Goal: Task Accomplishment & Management: Manage account settings

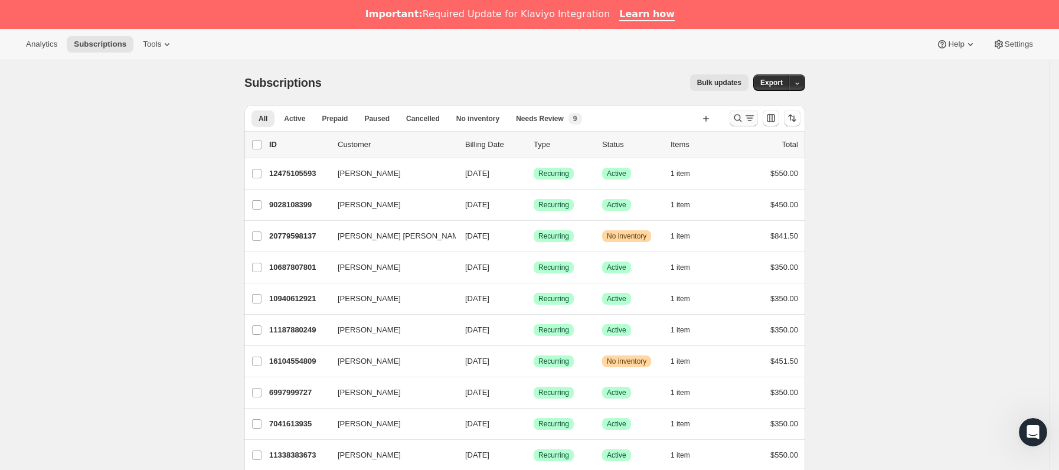
click at [748, 117] on icon "Buscar y filtrar resultados" at bounding box center [750, 118] width 12 height 12
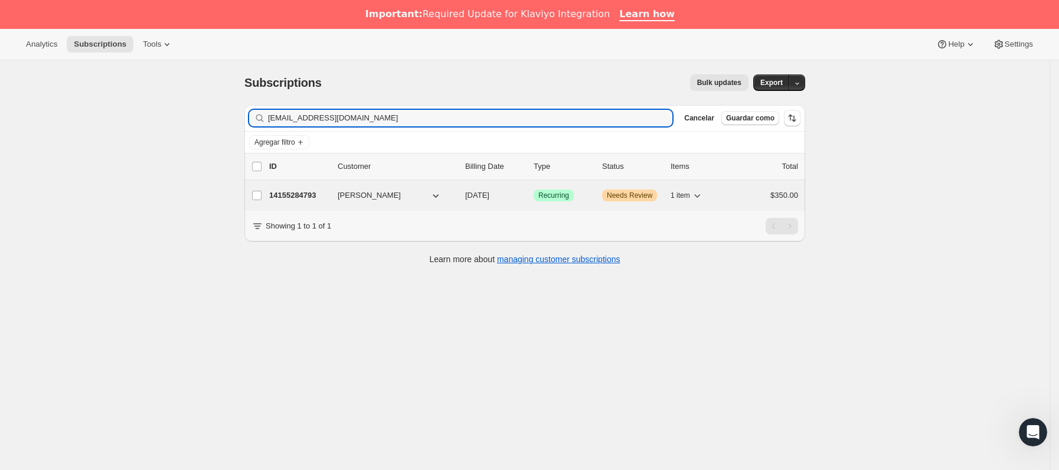
type input "[EMAIL_ADDRESS][DOMAIN_NAME]"
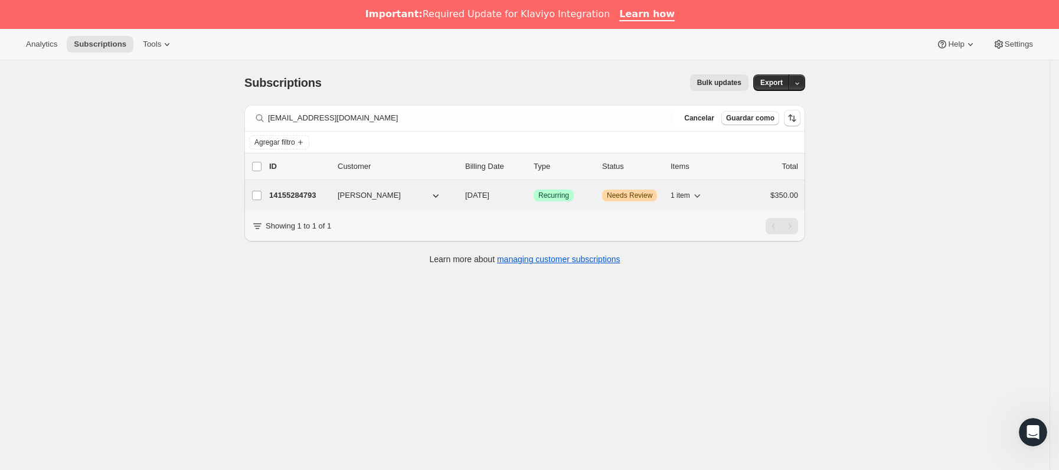
click at [333, 204] on div "14155284793 [PERSON_NAME] [DATE] Logrado Recurring Advertencia Needs Review 1 i…" at bounding box center [533, 195] width 529 height 17
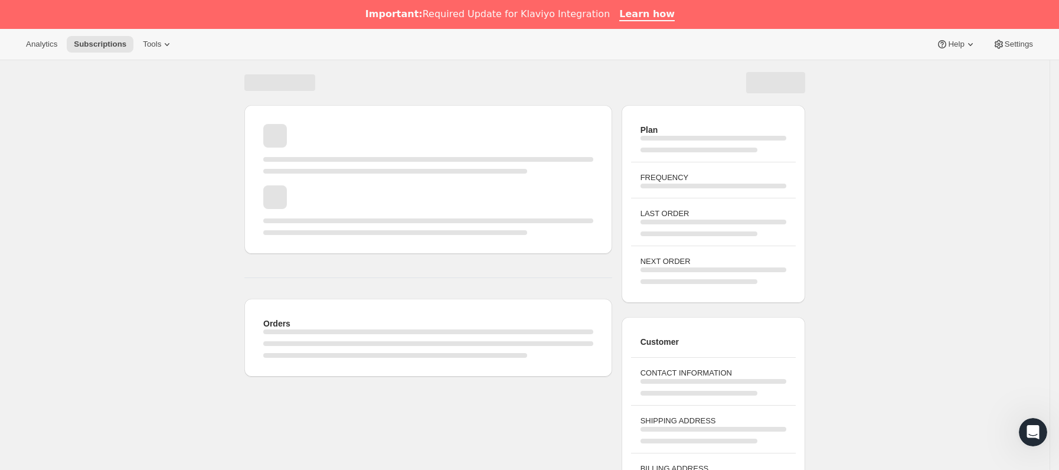
click at [327, 195] on div "Cargando página" at bounding box center [428, 210] width 330 height 50
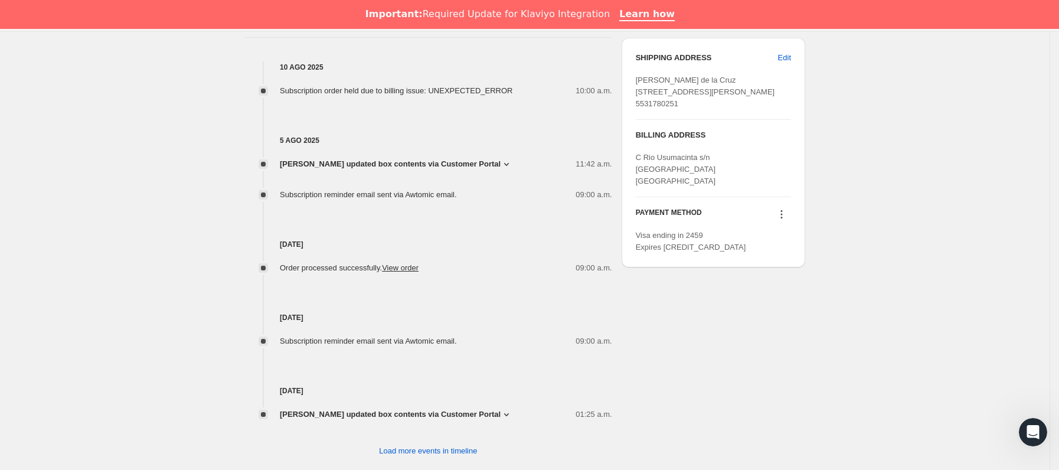
scroll to position [620, 0]
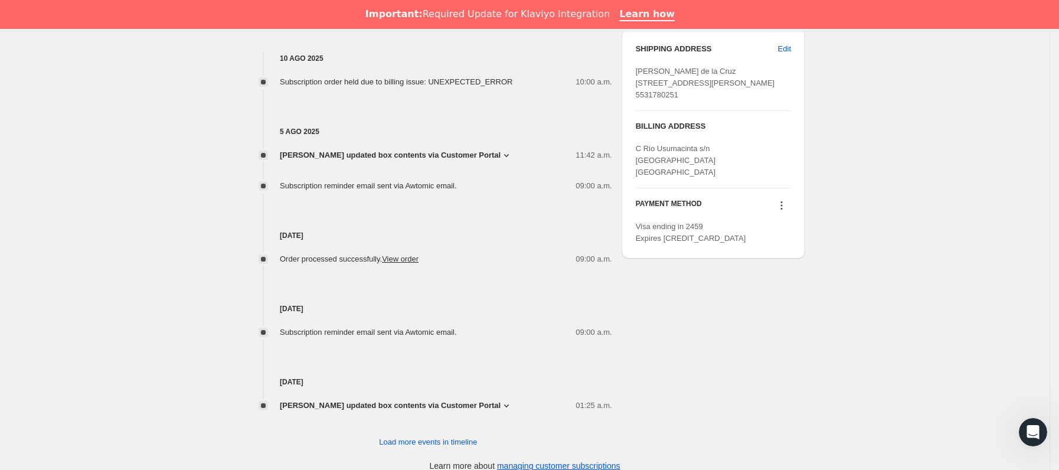
click at [782, 203] on icon at bounding box center [782, 202] width 2 height 2
click at [784, 265] on span "Send link to update card" at bounding box center [785, 264] width 83 height 9
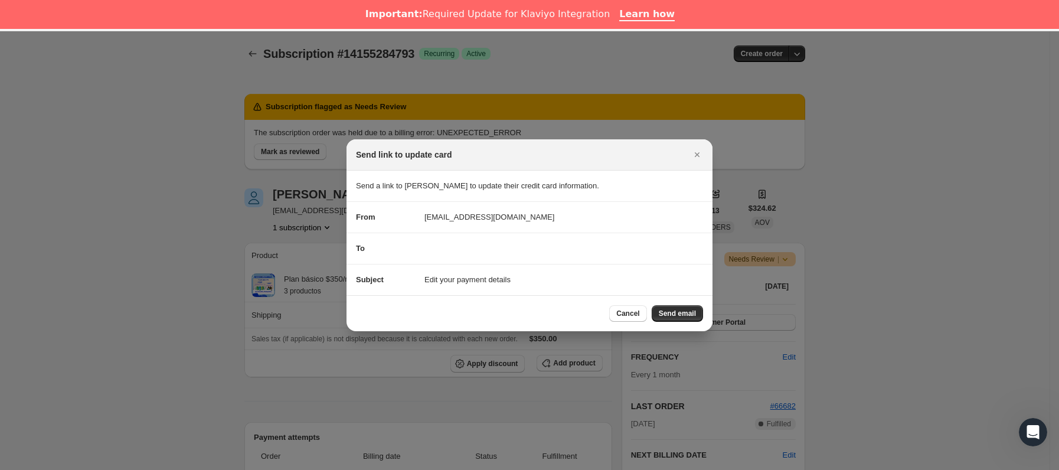
scroll to position [29, 0]
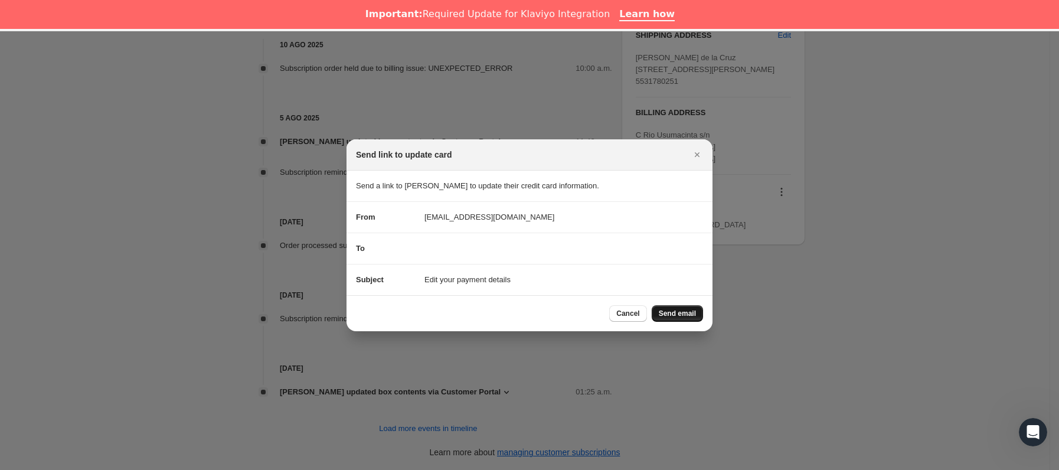
click at [666, 313] on span "Send email" at bounding box center [677, 313] width 37 height 9
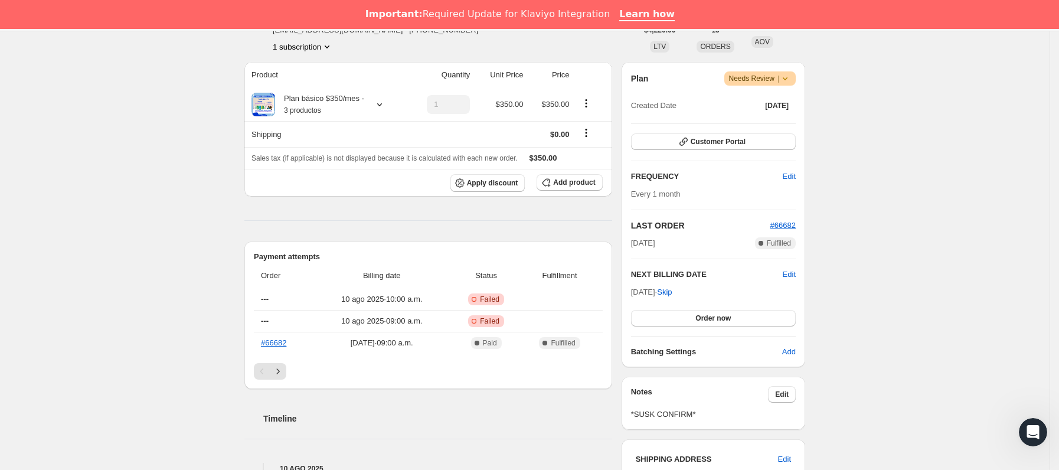
scroll to position [266, 0]
click at [785, 221] on span "#66682" at bounding box center [782, 223] width 25 height 9
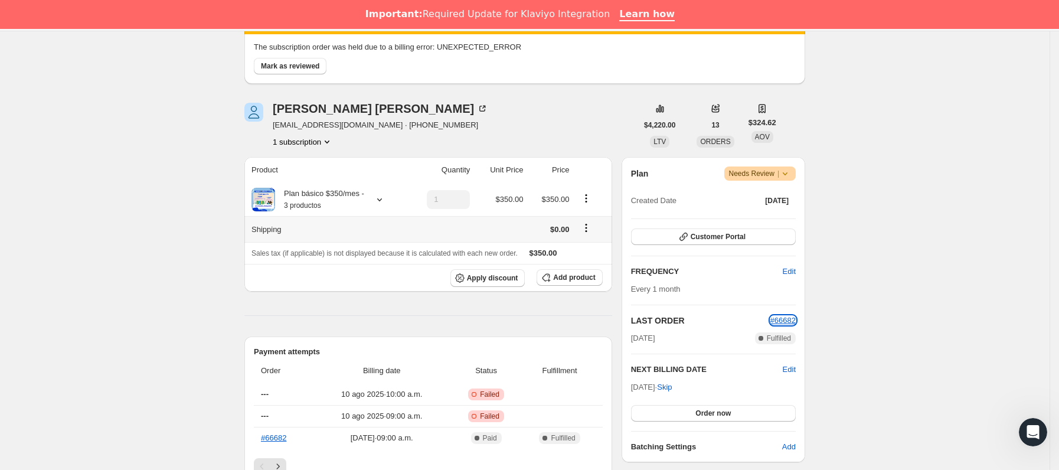
scroll to position [0, 0]
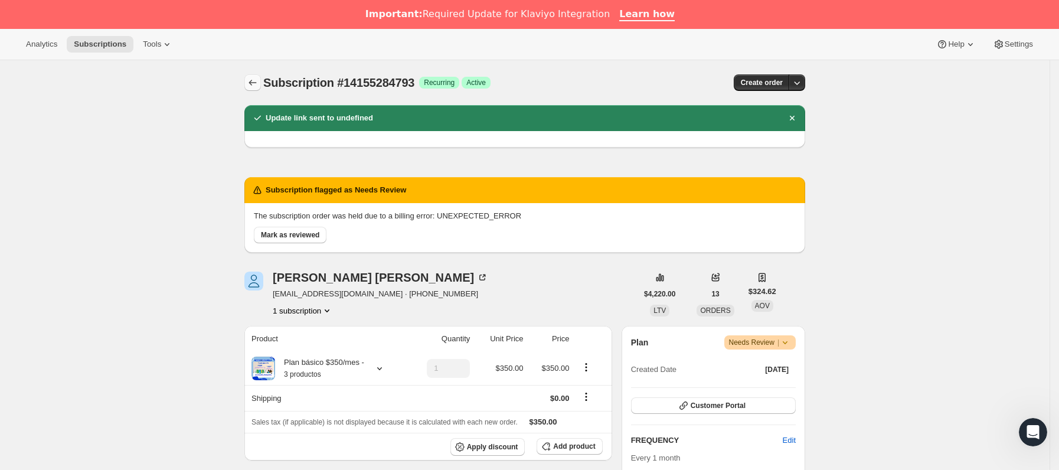
click at [252, 81] on icon "Subscriptions" at bounding box center [253, 83] width 12 height 12
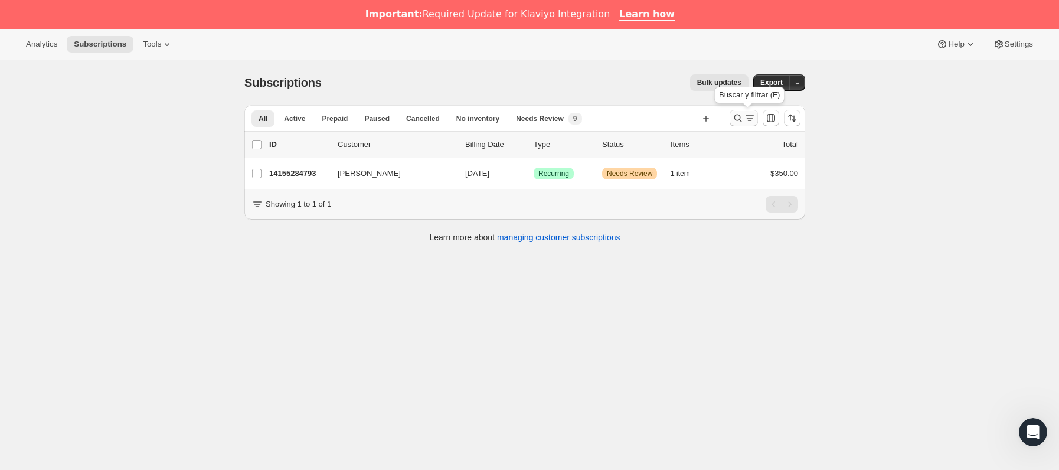
click at [742, 114] on icon "Buscar y filtrar resultados" at bounding box center [738, 118] width 12 height 12
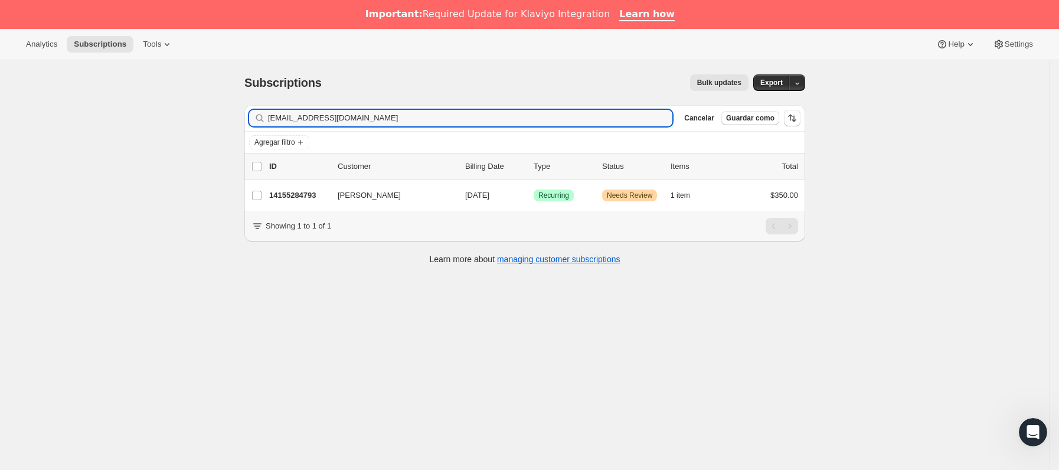
drag, startPoint x: 427, startPoint y: 115, endPoint x: 115, endPoint y: 127, distance: 312.4
click at [87, 115] on div "Subscriptions. Esta página está lista Subscriptions Bulk updates Más acciones B…" at bounding box center [524, 295] width 1049 height 470
type input "[EMAIL_ADDRESS][PERSON_NAME][DOMAIN_NAME]"
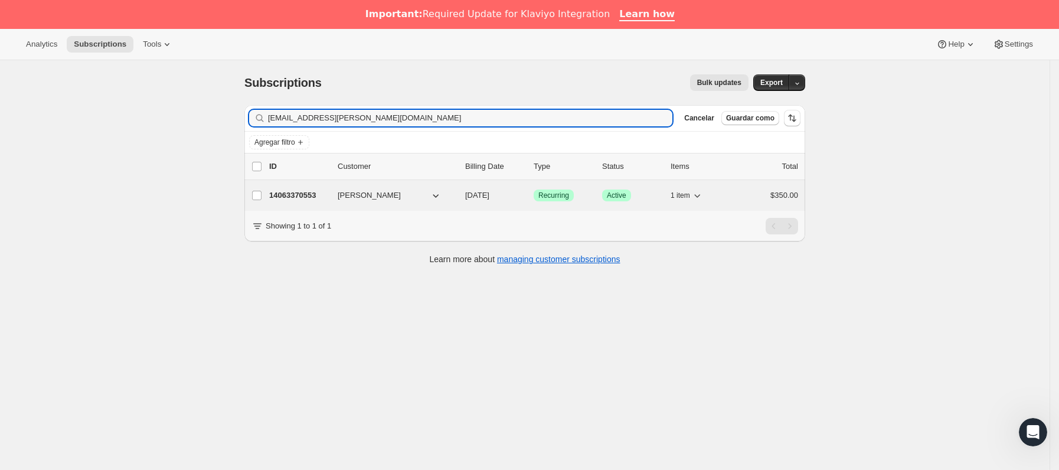
click at [333, 198] on div "14063370553 [PERSON_NAME] [DATE] Logrado Recurring Logrado Active 1 item $350.00" at bounding box center [533, 195] width 529 height 17
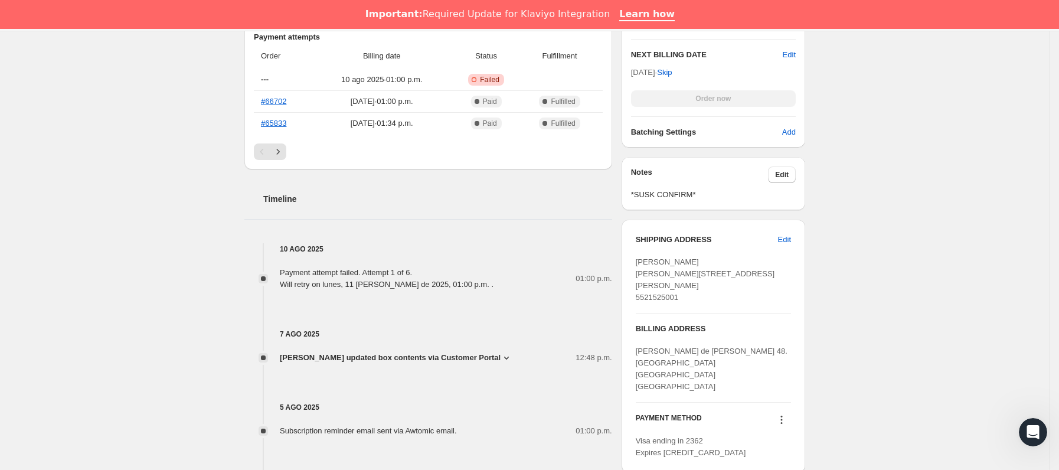
scroll to position [531, 0]
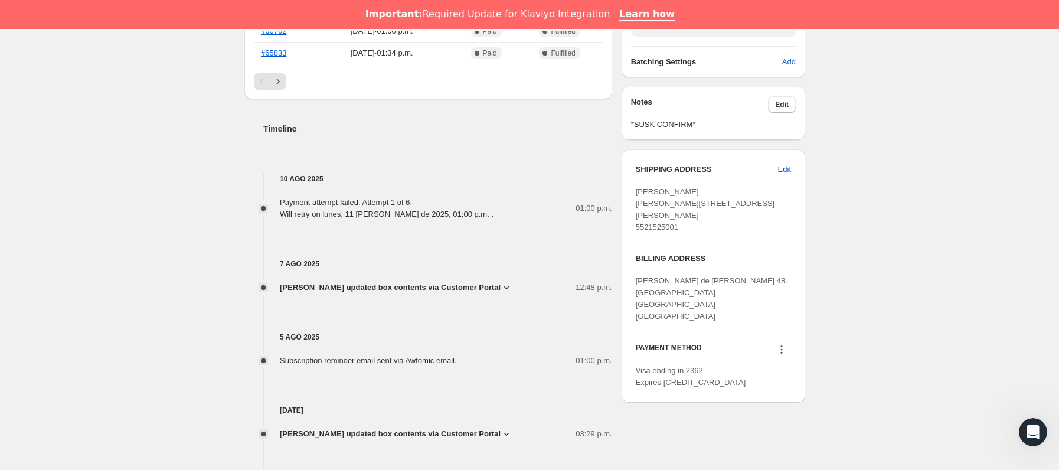
click at [787, 355] on icon at bounding box center [781, 349] width 12 height 12
click at [785, 379] on span "Send link to update card" at bounding box center [785, 385] width 83 height 12
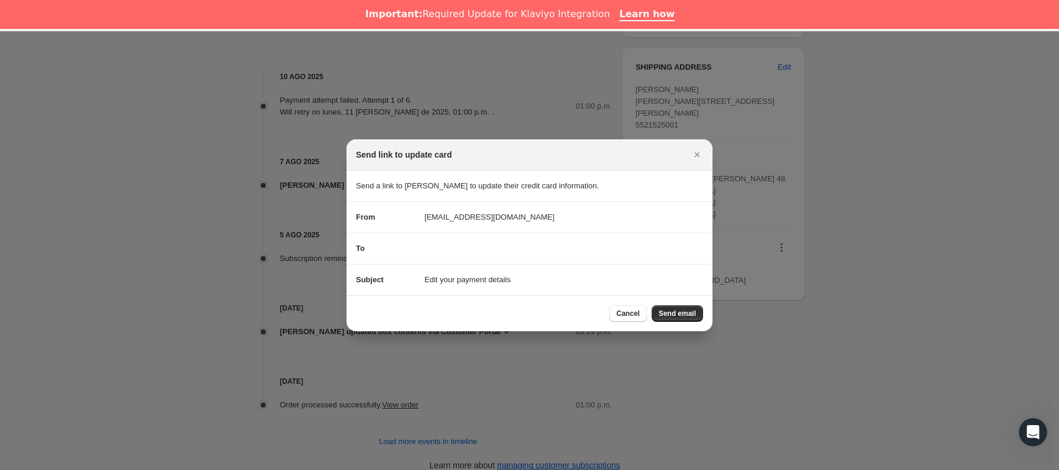
scroll to position [29, 0]
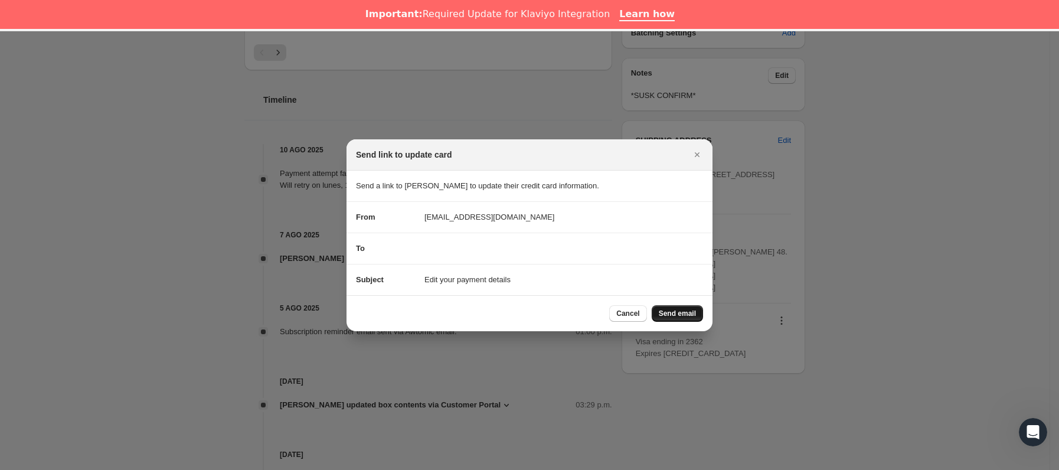
click at [674, 320] on button "Send email" at bounding box center [676, 313] width 51 height 17
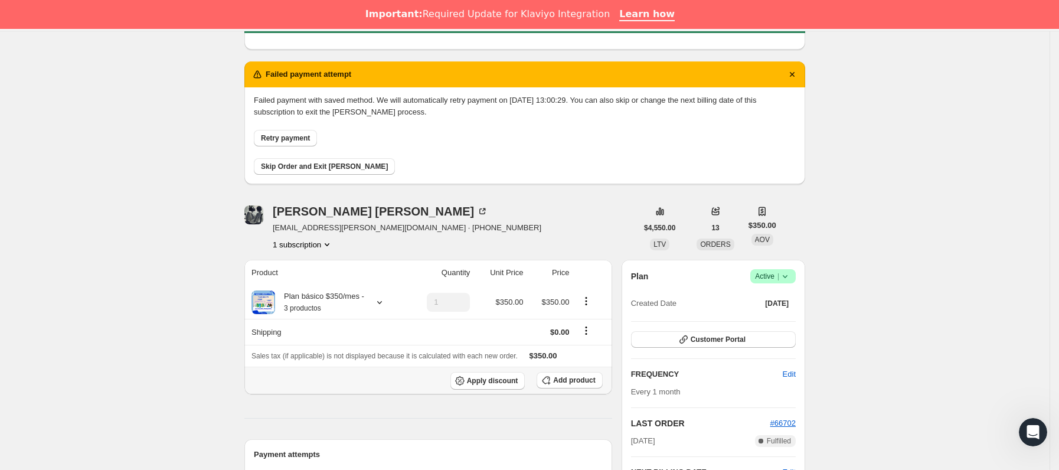
scroll to position [0, 0]
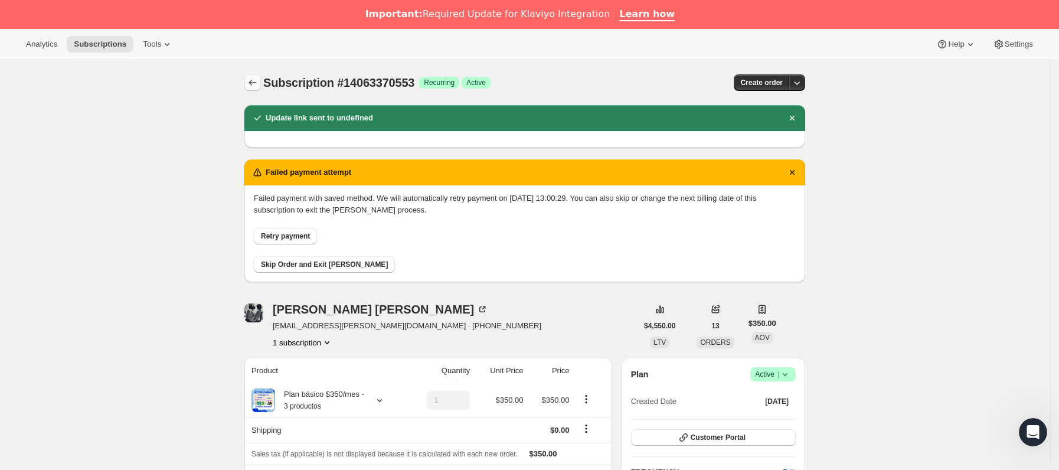
click at [257, 84] on icon "Subscriptions" at bounding box center [253, 83] width 12 height 12
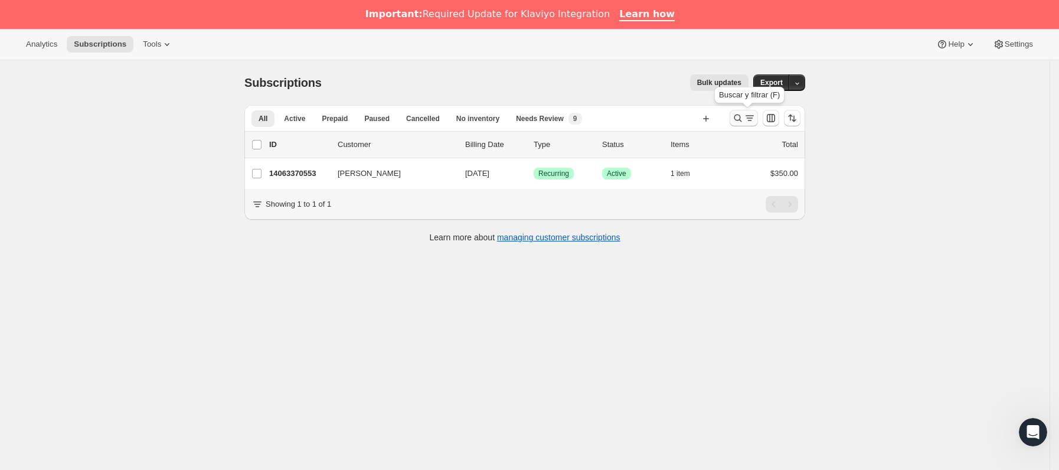
click at [749, 120] on icon "Buscar y filtrar resultados" at bounding box center [750, 118] width 12 height 12
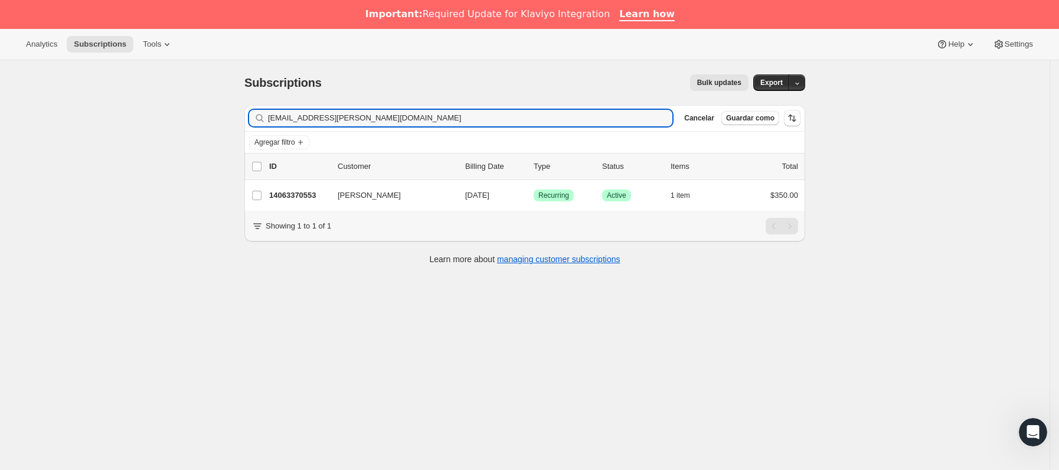
drag, startPoint x: 387, startPoint y: 117, endPoint x: 206, endPoint y: 147, distance: 183.1
click at [133, 117] on div "Subscriptions. Esta página está lista Subscriptions Bulk updates Más acciones B…" at bounding box center [524, 295] width 1049 height 470
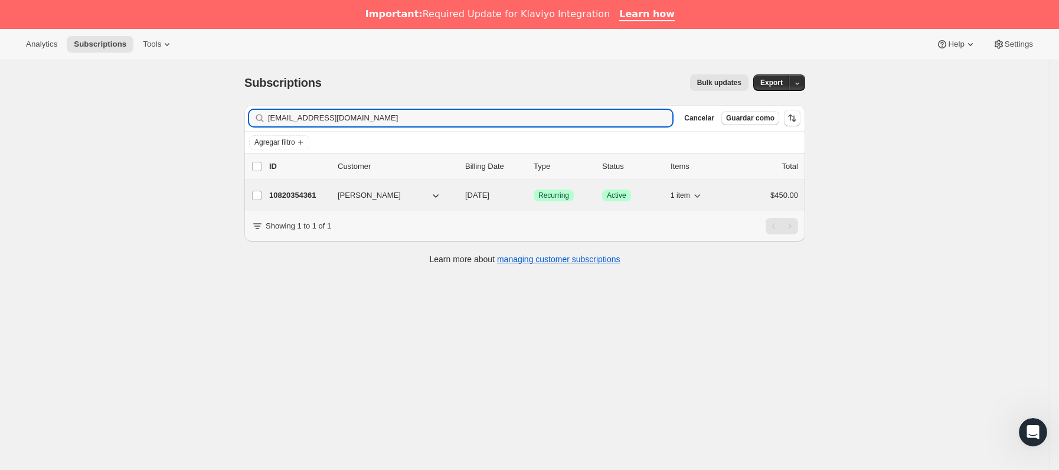
type input "[EMAIL_ADDRESS][DOMAIN_NAME]"
click at [327, 196] on p "10820354361" at bounding box center [298, 195] width 59 height 12
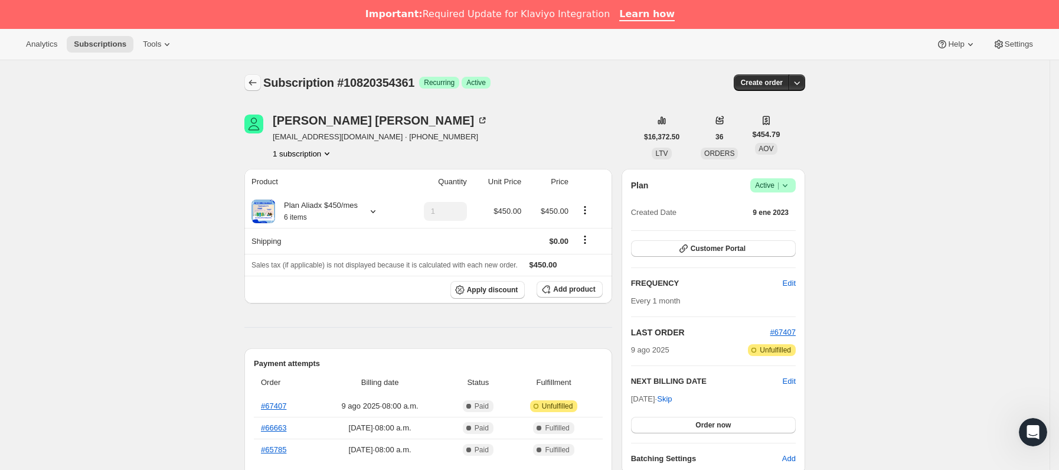
drag, startPoint x: 268, startPoint y: 76, endPoint x: 257, endPoint y: 78, distance: 11.5
click at [263, 75] on div "Subscription #10820354361 Logrado Recurring Logrado Active Create order" at bounding box center [524, 82] width 561 height 17
click at [257, 78] on icon "Subscriptions" at bounding box center [253, 83] width 12 height 12
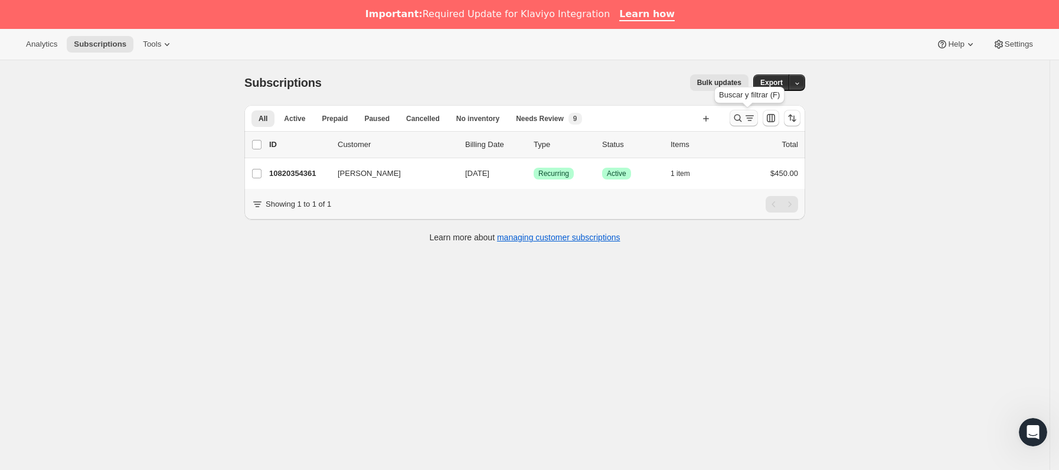
click at [742, 122] on icon "Buscar y filtrar resultados" at bounding box center [738, 118] width 12 height 12
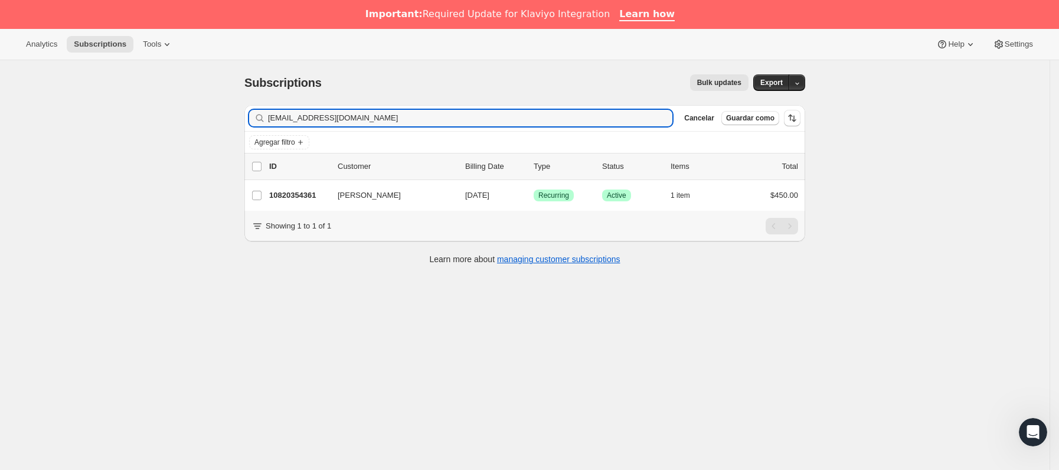
drag, startPoint x: 388, startPoint y: 122, endPoint x: 99, endPoint y: 131, distance: 288.7
click at [99, 131] on div "Subscriptions. Esta página está lista Subscriptions Bulk updates Más acciones B…" at bounding box center [524, 295] width 1049 height 470
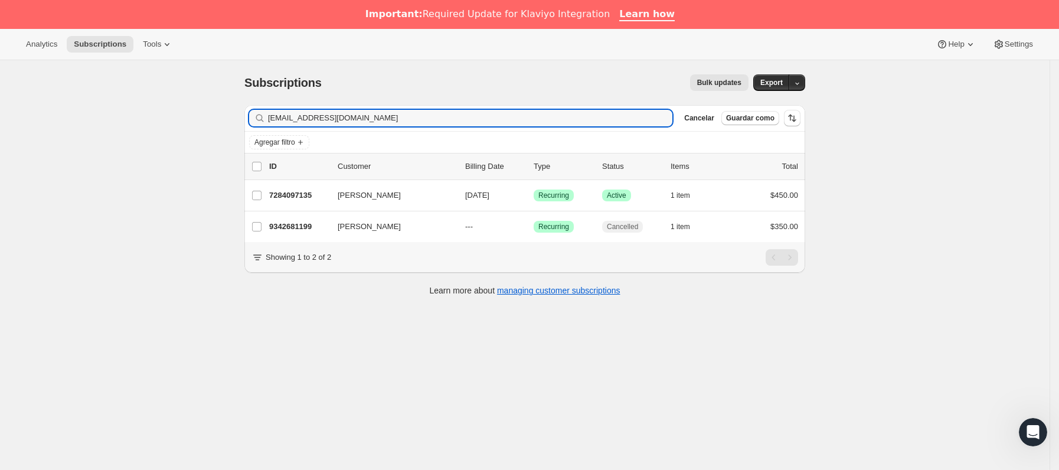
type input "[EMAIL_ADDRESS][DOMAIN_NAME]"
click at [310, 200] on p "7284097135" at bounding box center [298, 195] width 59 height 12
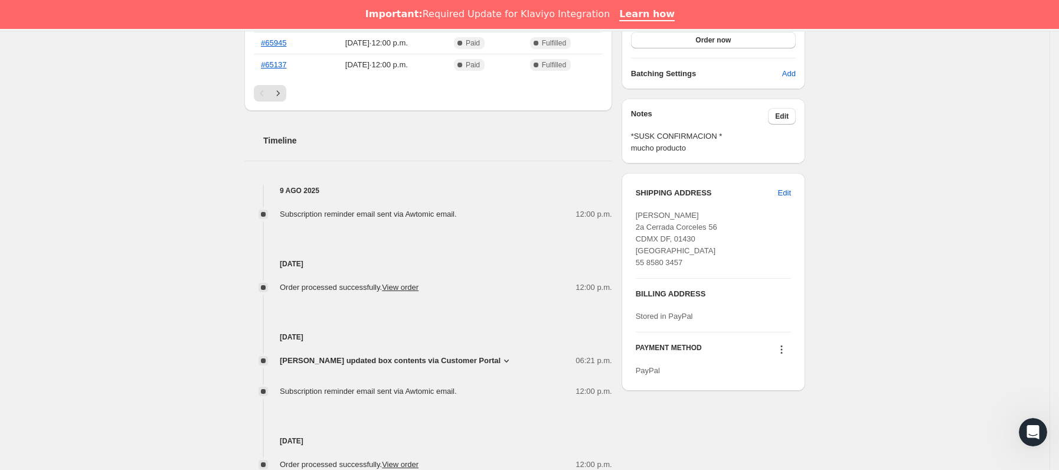
scroll to position [354, 0]
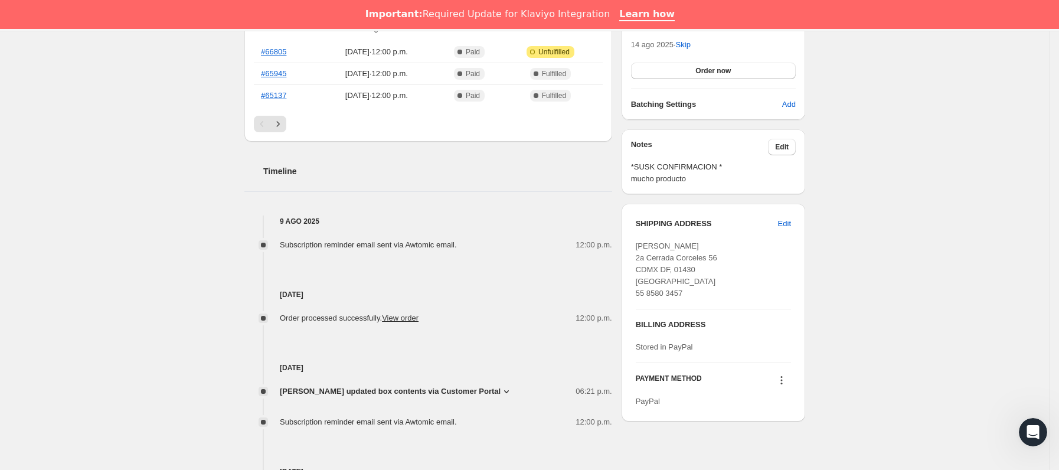
click at [480, 389] on span "[PERSON_NAME] updated box contents via Customer Portal" at bounding box center [390, 391] width 221 height 12
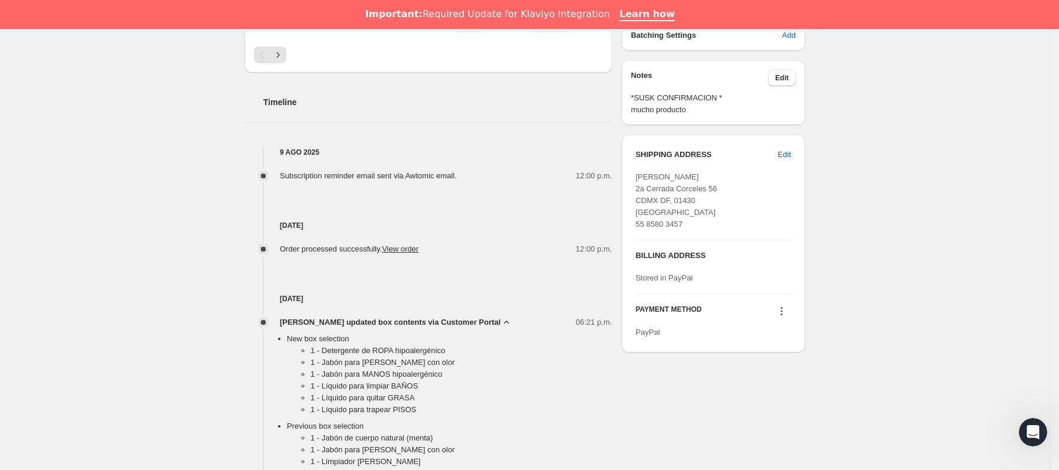
scroll to position [531, 0]
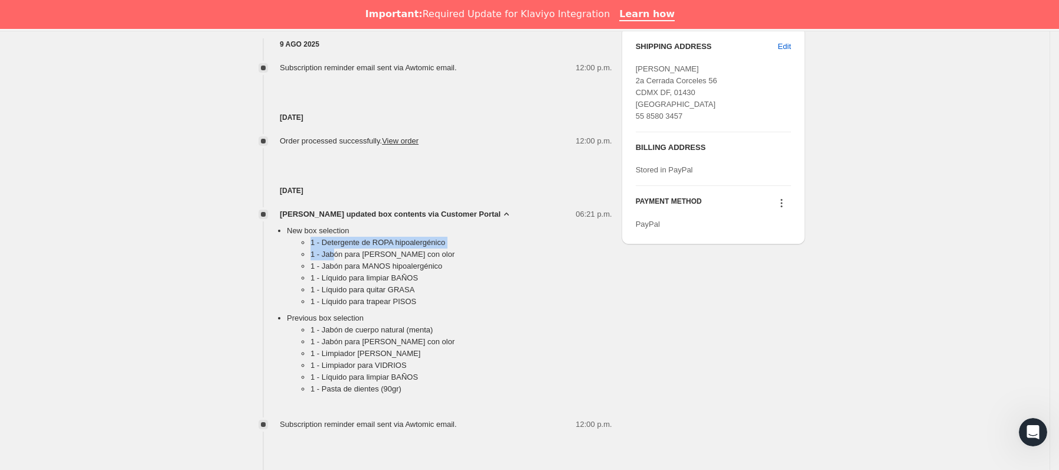
drag, startPoint x: 310, startPoint y: 243, endPoint x: 336, endPoint y: 250, distance: 27.5
click at [336, 250] on ul "1 - Detergente de ROPA hipoalergénico 1 - Jabón para [PERSON_NAME] con olor 1 -…" at bounding box center [449, 275] width 325 height 76
click at [356, 295] on li "1 - Líquido para quitar GRASA" at bounding box center [461, 290] width 302 height 12
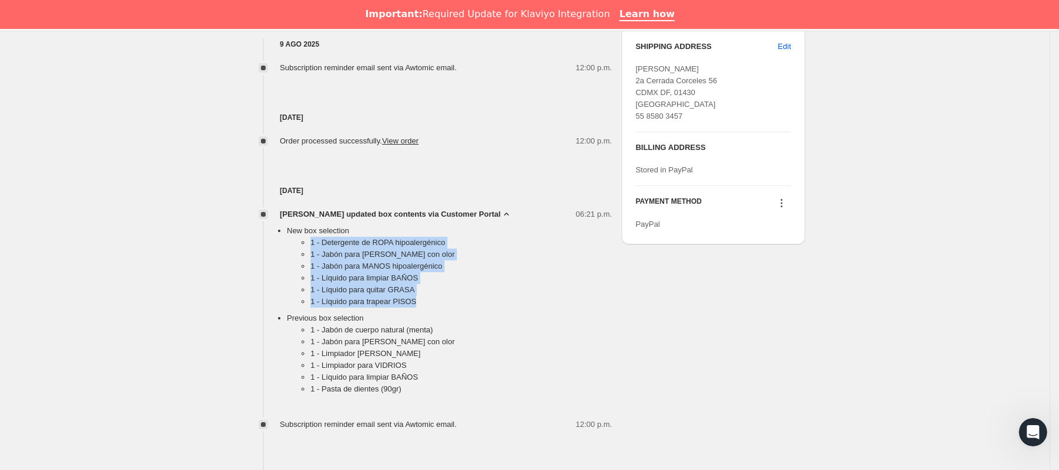
drag, startPoint x: 310, startPoint y: 240, endPoint x: 446, endPoint y: 297, distance: 147.8
click at [446, 297] on ul "1 - Detergente de ROPA hipoalergénico 1 - Jabón para [PERSON_NAME] con olor 1 -…" at bounding box center [449, 275] width 325 height 76
copy ul "1 - Detergente de ROPA hipoalergénico 1 - Jabón para [PERSON_NAME] con olor 1 -…"
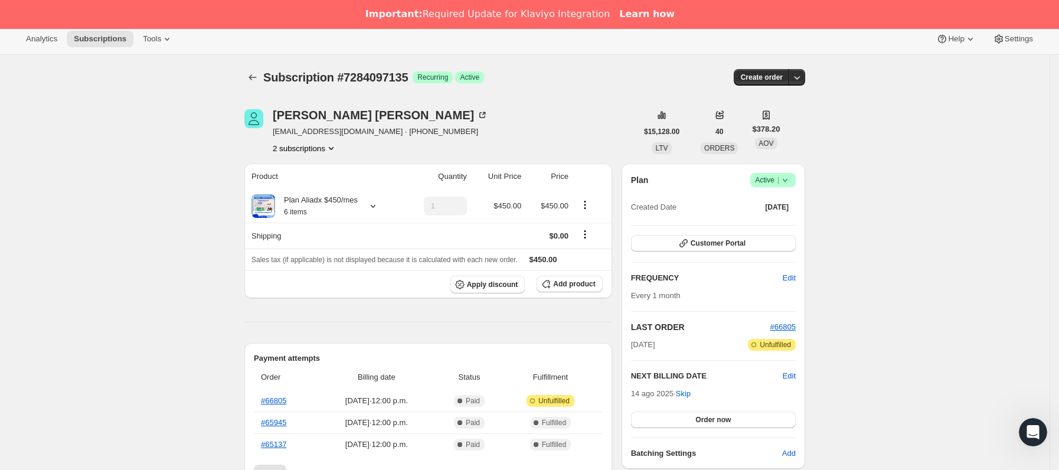
scroll to position [0, 0]
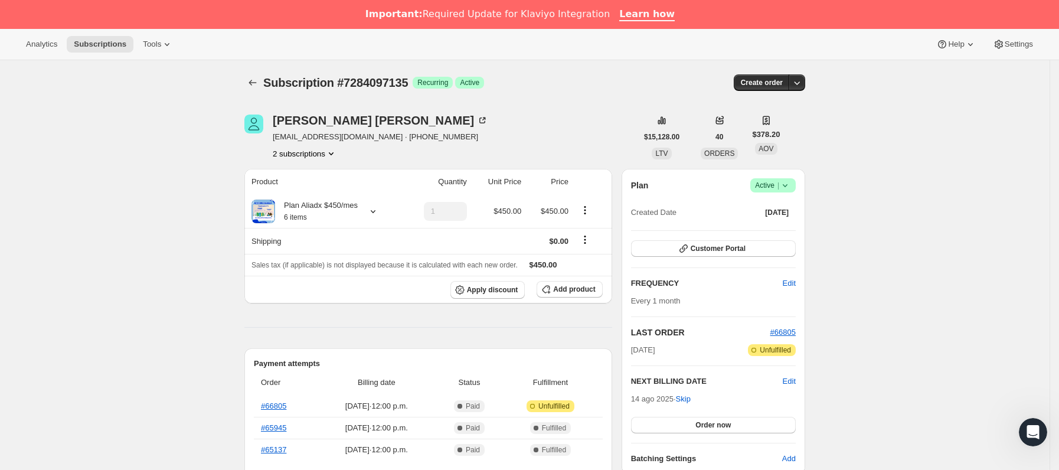
click at [252, 81] on icon "Subscriptions" at bounding box center [253, 83] width 12 height 12
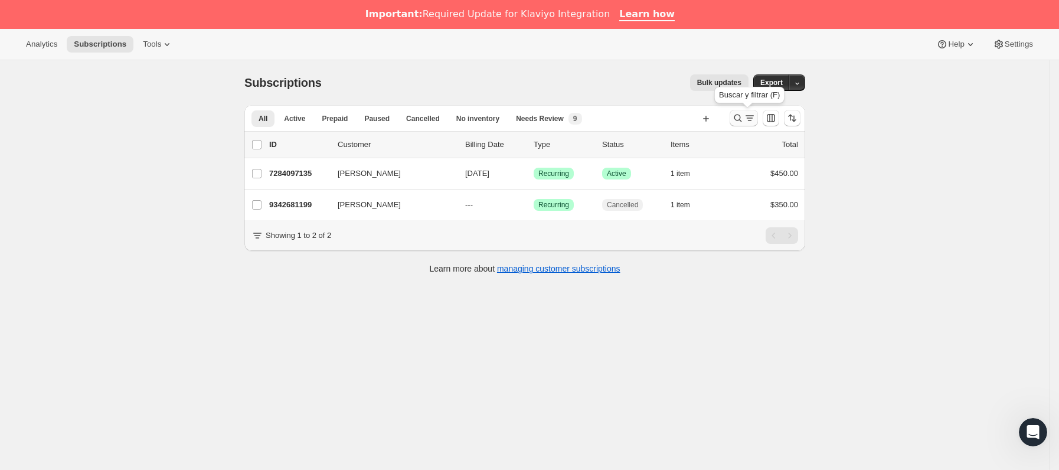
click at [744, 117] on icon "Buscar y filtrar resultados" at bounding box center [738, 118] width 12 height 12
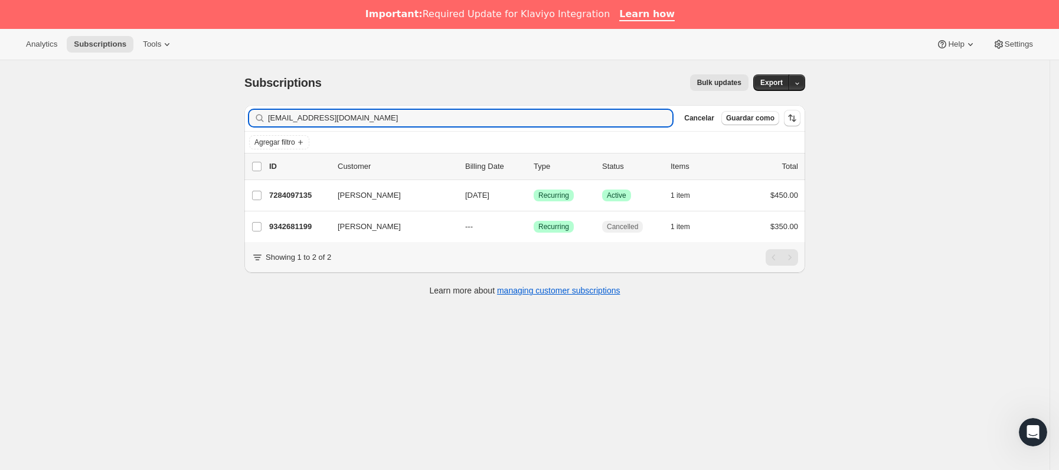
drag, startPoint x: 400, startPoint y: 125, endPoint x: 174, endPoint y: 141, distance: 226.6
click at [147, 136] on div "Subscriptions. Esta página está lista Subscriptions Bulk updates Más acciones B…" at bounding box center [524, 295] width 1049 height 470
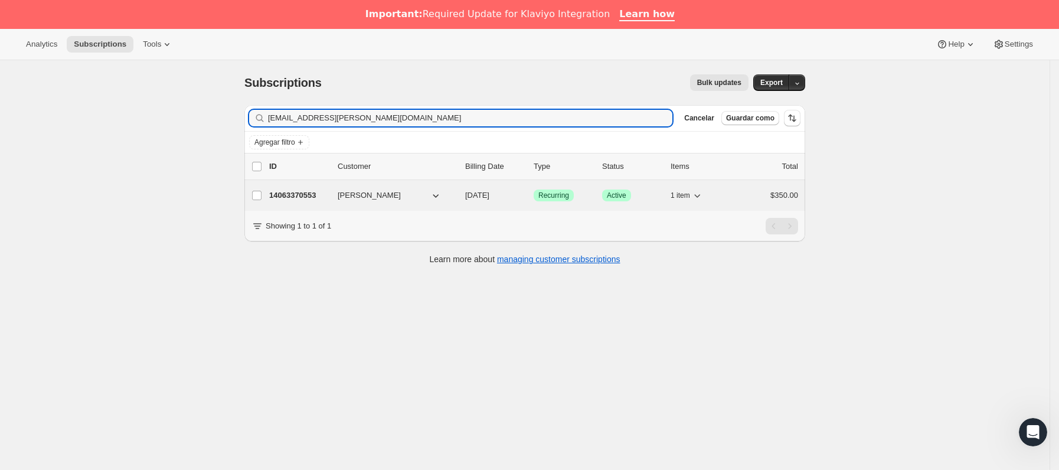
type input "[EMAIL_ADDRESS][PERSON_NAME][DOMAIN_NAME]"
click at [319, 200] on p "14063370553" at bounding box center [298, 195] width 59 height 12
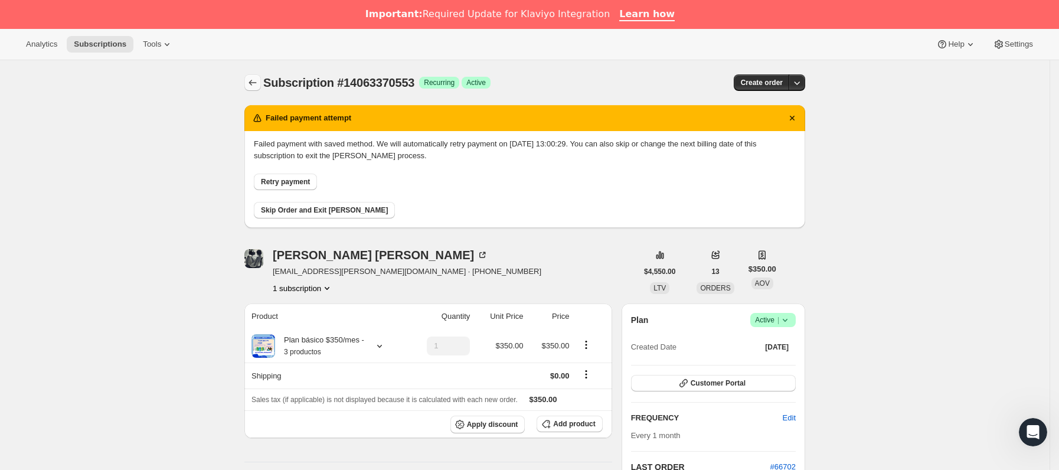
click at [258, 80] on icon "Subscriptions" at bounding box center [253, 83] width 12 height 12
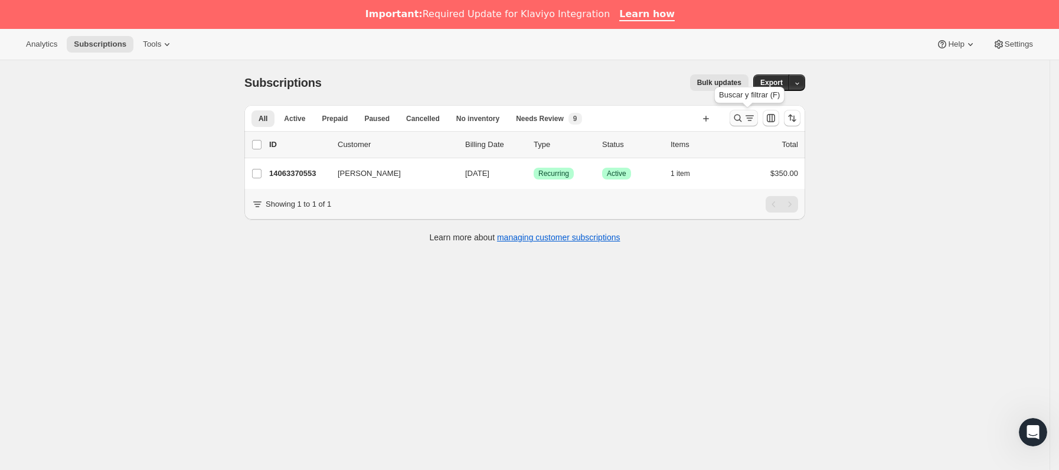
click at [754, 117] on icon "Buscar y filtrar resultados" at bounding box center [750, 118] width 12 height 12
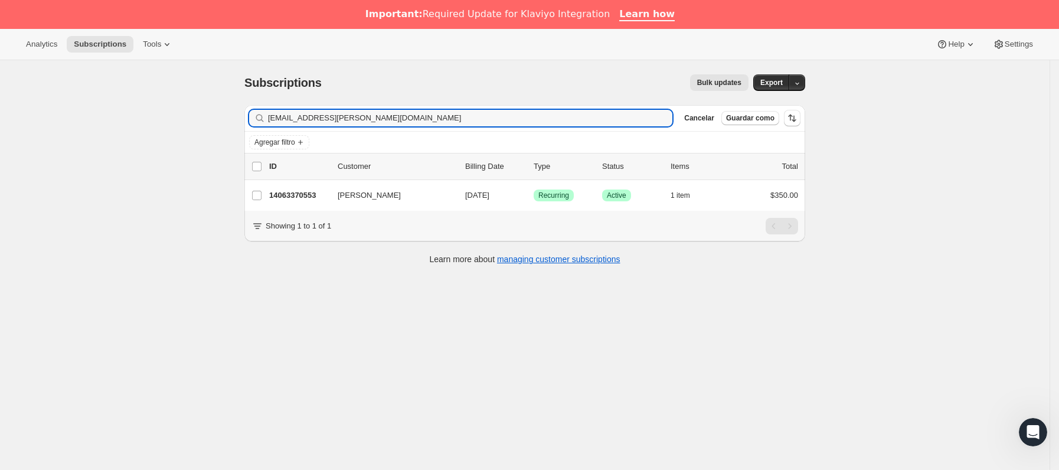
drag, startPoint x: 220, startPoint y: 119, endPoint x: 165, endPoint y: 119, distance: 54.3
click at [166, 119] on div "Subscriptions. Esta página está lista Subscriptions Bulk updates Más acciones B…" at bounding box center [524, 295] width 1049 height 470
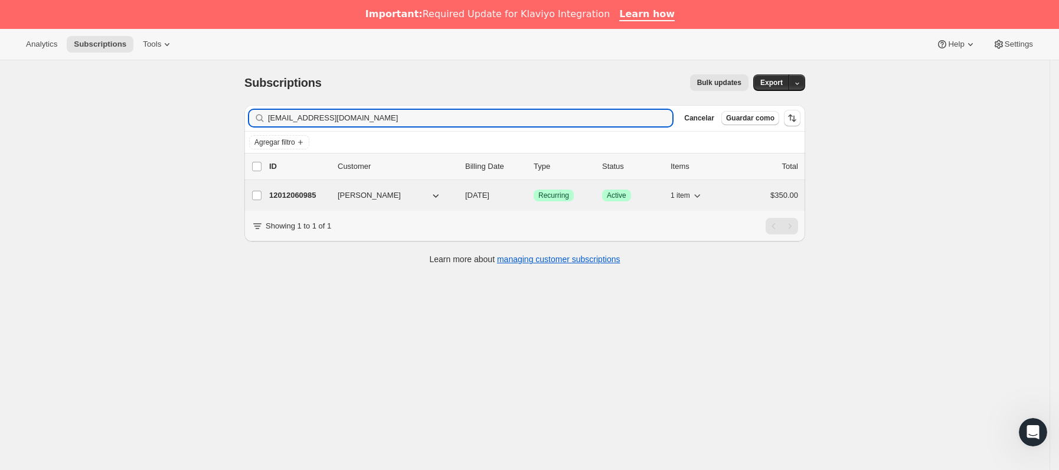
type input "[EMAIL_ADDRESS][DOMAIN_NAME]"
click at [326, 192] on p "12012060985" at bounding box center [298, 195] width 59 height 12
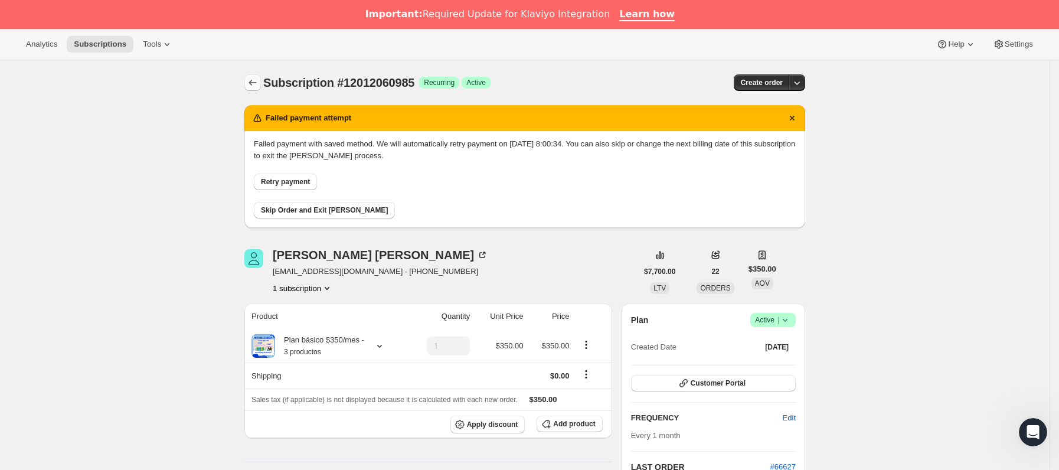
click at [257, 83] on icon "Subscriptions" at bounding box center [253, 83] width 8 height 6
